Goal: Find specific page/section: Locate a particular part of the current website

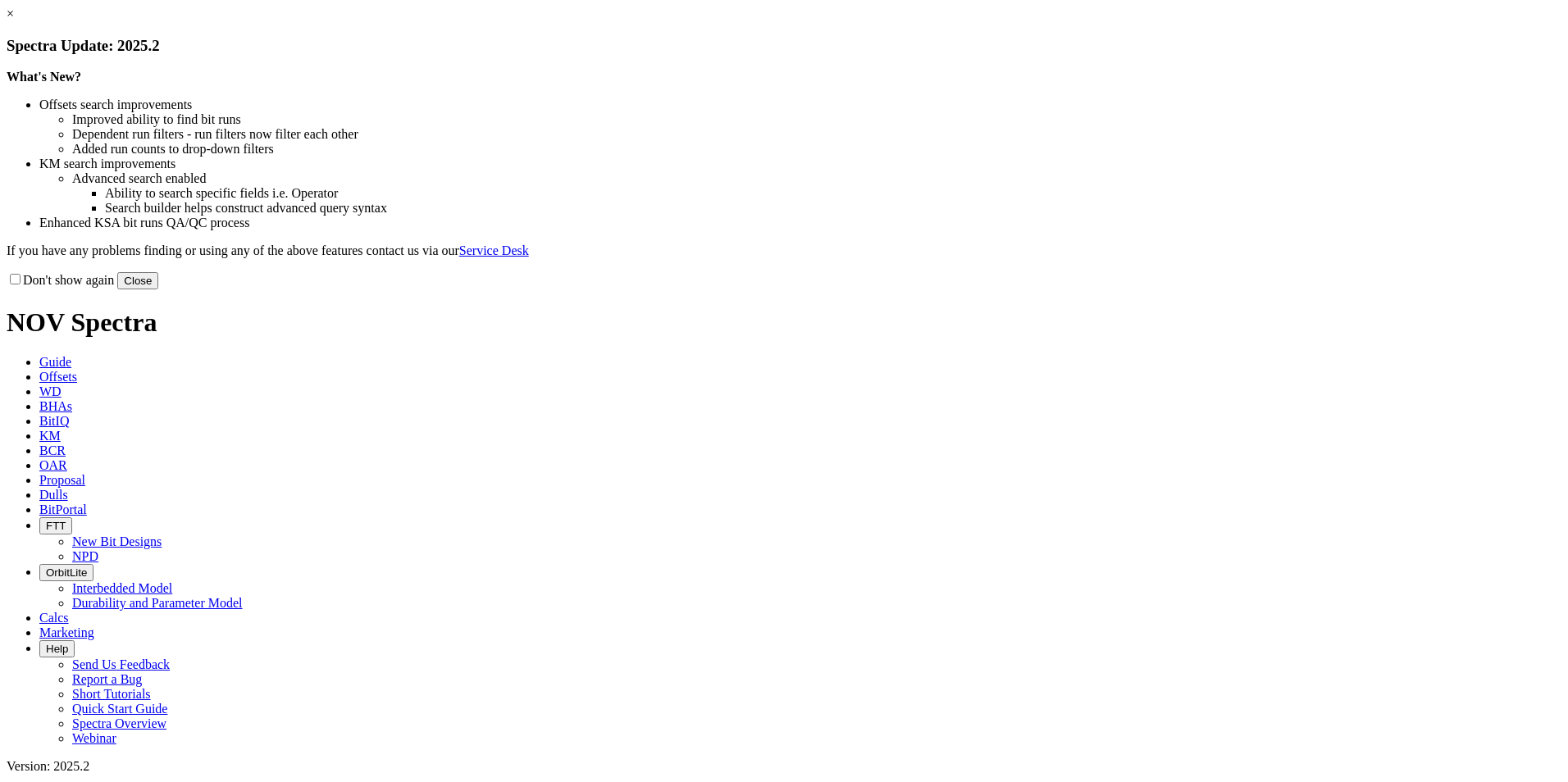
click at [158, 290] on button "Close" at bounding box center [137, 281] width 41 height 17
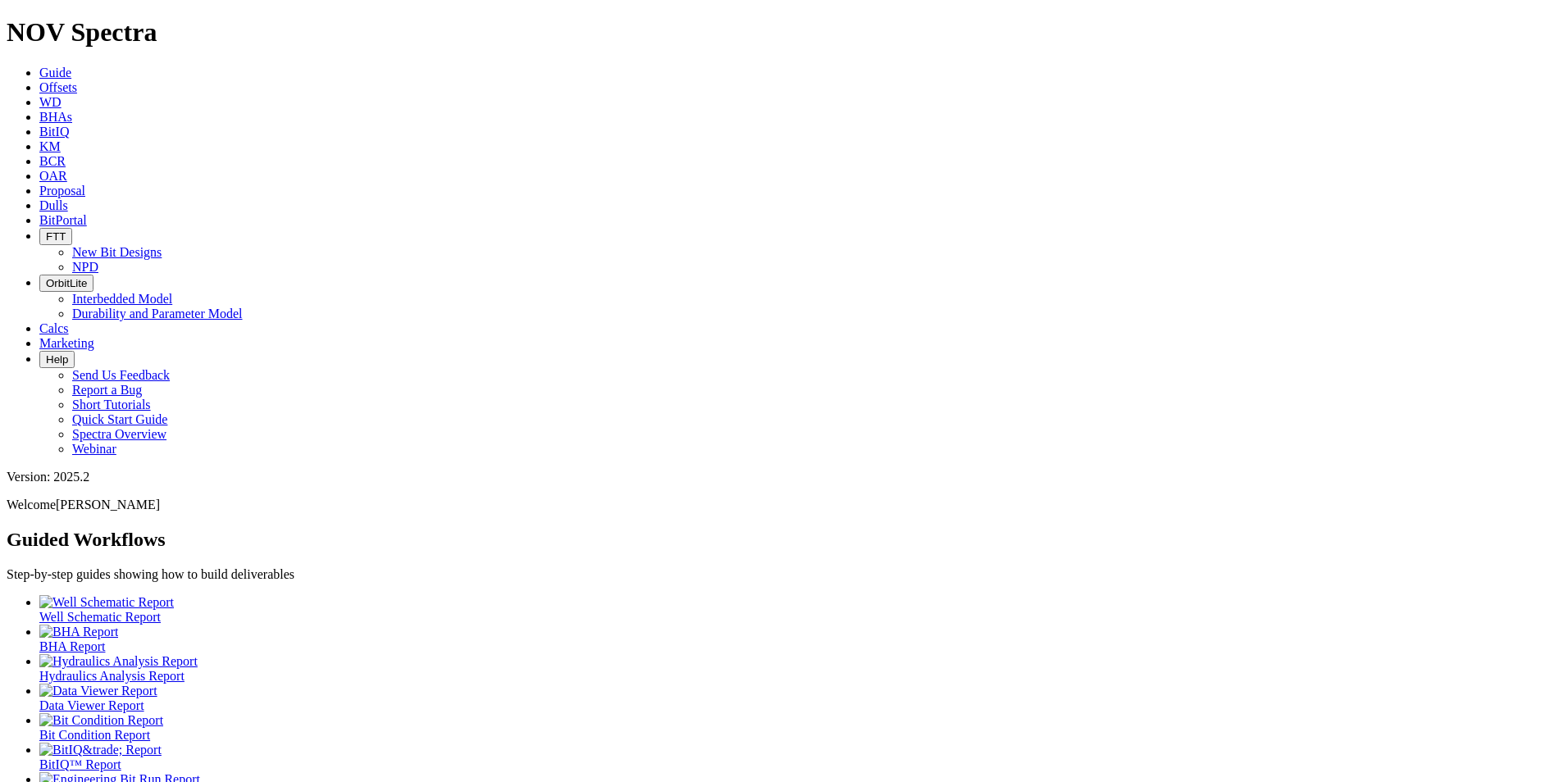
click at [68, 198] on span "Dulls" at bounding box center [54, 205] width 29 height 14
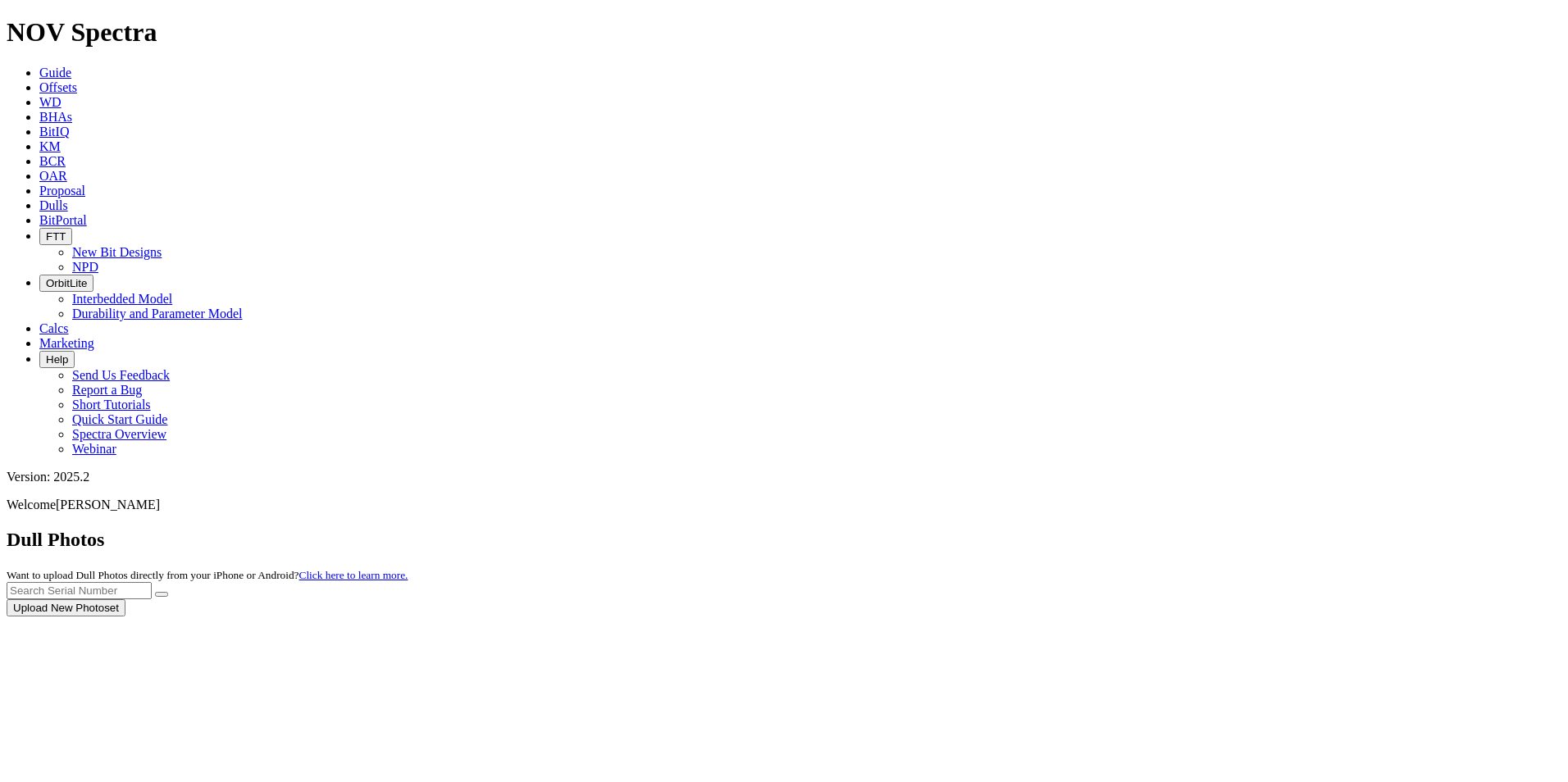
click at [1236, 617] on div at bounding box center [783, 617] width 1554 height 0
click at [152, 582] on input "text" at bounding box center [78, 590] width 145 height 17
type input "A316735"
click at [161, 594] on icon "submit" at bounding box center [161, 594] width 0 height 0
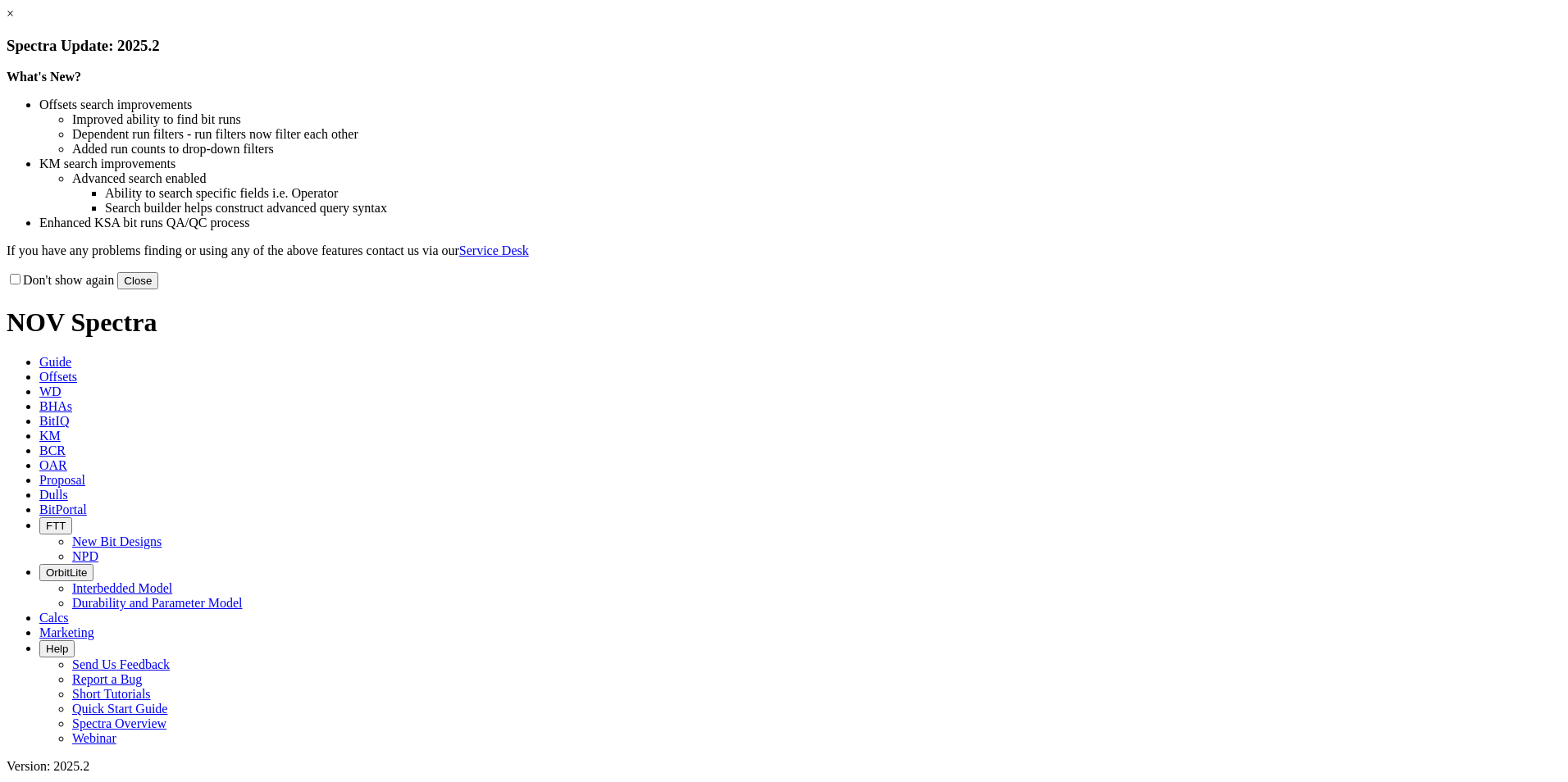
click at [14, 21] on link "×" at bounding box center [10, 13] width 7 height 14
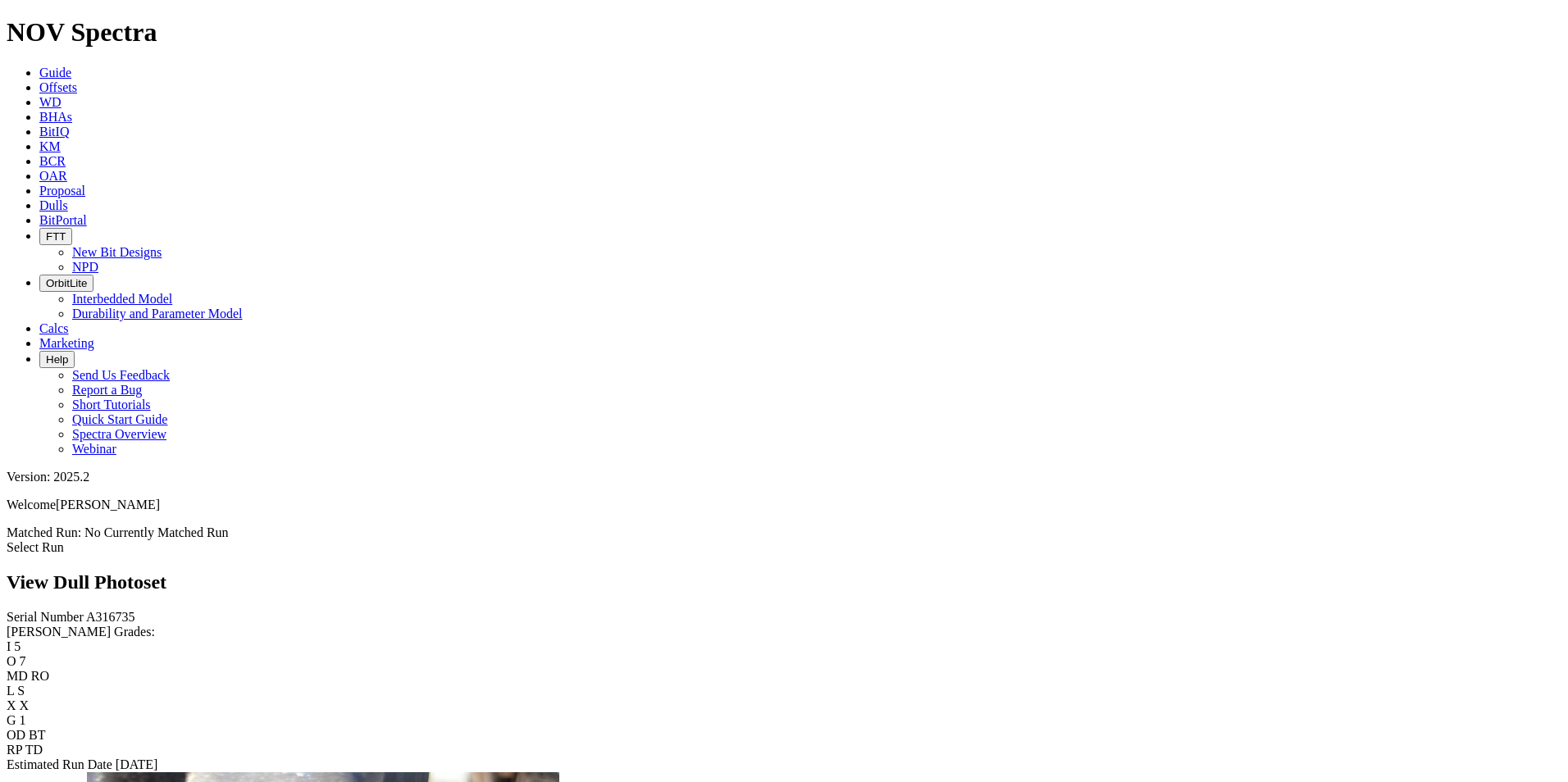
scroll to position [3115, 0]
